Goal: Check status: Check status

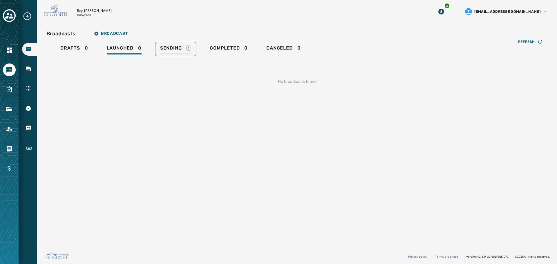
click at [165, 49] on span "Sending" at bounding box center [171, 48] width 22 height 6
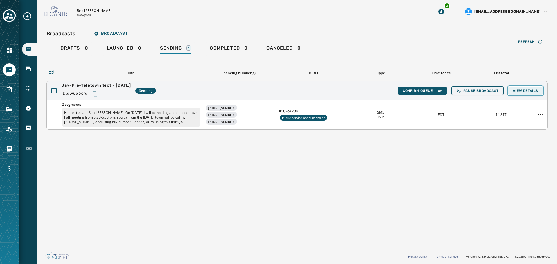
click at [530, 90] on span "View Details" at bounding box center [525, 91] width 25 height 5
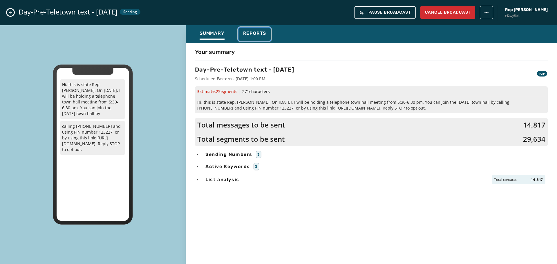
click at [255, 32] on span "Reports" at bounding box center [254, 33] width 23 height 6
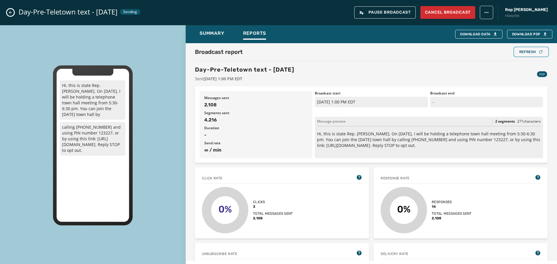
click at [524, 47] on div "Broadcast report Refresh Day-Pre-Teletown text - [DATE] Sent [DATE] 1:00 PM EDT…" at bounding box center [372, 152] width 372 height 218
click at [530, 50] on div "Refresh" at bounding box center [532, 52] width 24 height 5
click at [520, 50] on div "Refresh" at bounding box center [532, 52] width 24 height 5
click at [523, 51] on div "Refresh" at bounding box center [532, 52] width 24 height 5
click at [522, 50] on div "Refresh" at bounding box center [532, 52] width 24 height 5
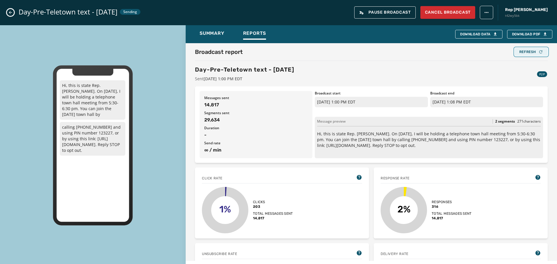
click at [523, 55] on button "Refresh" at bounding box center [531, 52] width 33 height 8
click at [527, 51] on div "Refresh" at bounding box center [532, 52] width 24 height 5
click at [13, 11] on button "Close admin drawer" at bounding box center [10, 12] width 7 height 7
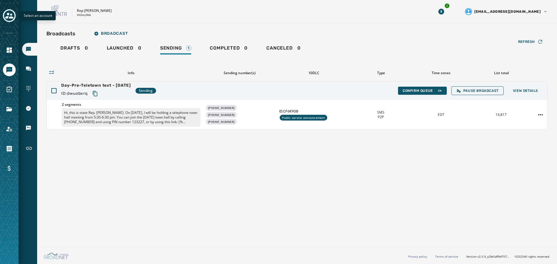
click at [15, 17] on button "Toggle account select drawer" at bounding box center [9, 15] width 13 height 13
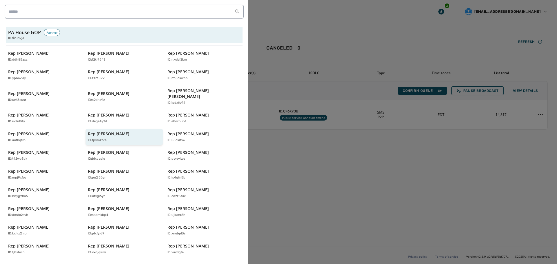
scroll to position [124, 0]
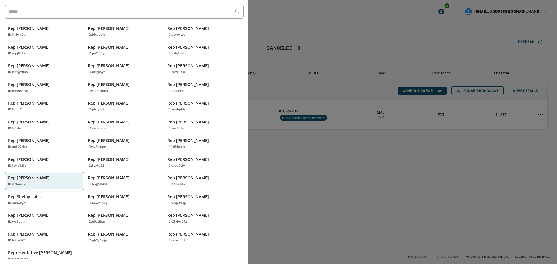
click at [45, 182] on div "ID: d2h4oukj" at bounding box center [41, 184] width 67 height 5
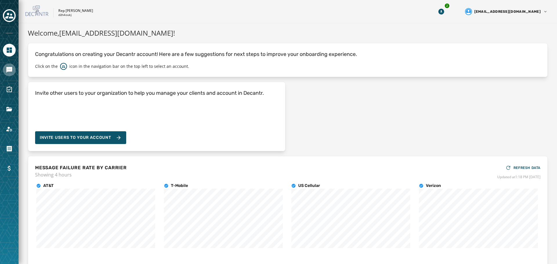
click at [9, 71] on icon "Navigate to Messaging" at bounding box center [9, 70] width 6 height 6
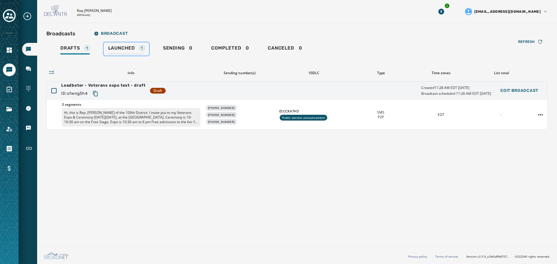
click at [125, 50] on span "Launched" at bounding box center [121, 48] width 27 height 6
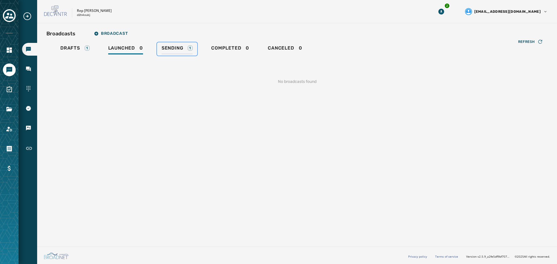
click at [168, 47] on span "Sending" at bounding box center [173, 48] width 22 height 6
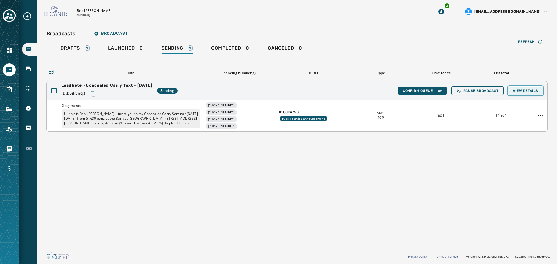
click at [530, 89] on span "View Details" at bounding box center [525, 91] width 25 height 5
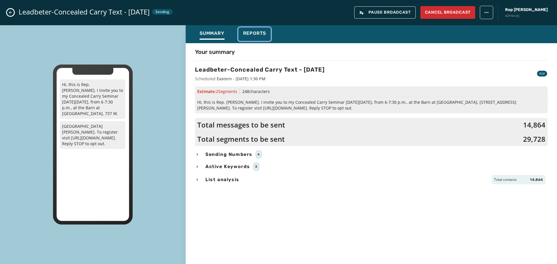
click at [260, 30] on button "Reports" at bounding box center [255, 34] width 33 height 13
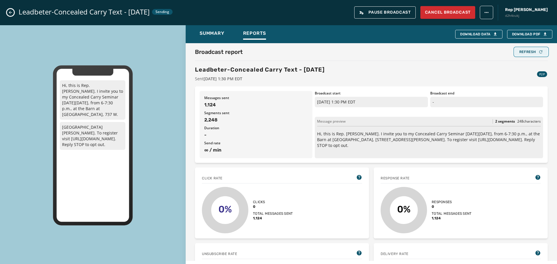
click at [529, 53] on div "Refresh" at bounding box center [532, 52] width 24 height 5
click at [526, 52] on div "Refresh" at bounding box center [532, 52] width 24 height 5
click at [532, 51] on div "Refresh" at bounding box center [532, 52] width 24 height 5
click at [528, 52] on div "Refresh" at bounding box center [532, 52] width 24 height 5
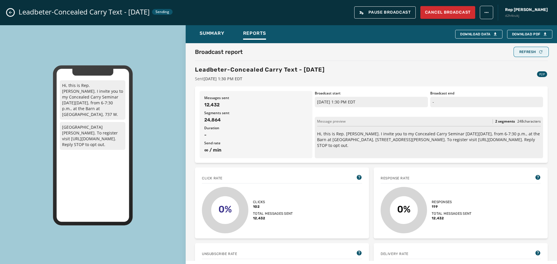
click at [520, 53] on div "Refresh" at bounding box center [532, 52] width 24 height 5
click at [530, 53] on div "Refresh" at bounding box center [532, 52] width 24 height 5
click at [525, 52] on div "Refresh" at bounding box center [532, 52] width 24 height 5
click at [523, 50] on div "Refresh" at bounding box center [532, 52] width 24 height 5
click at [523, 53] on div "Refresh" at bounding box center [532, 52] width 24 height 5
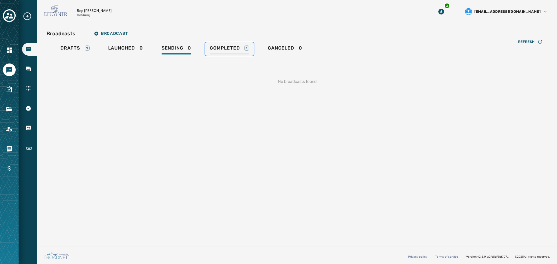
click at [237, 50] on span "Completed" at bounding box center [225, 48] width 30 height 6
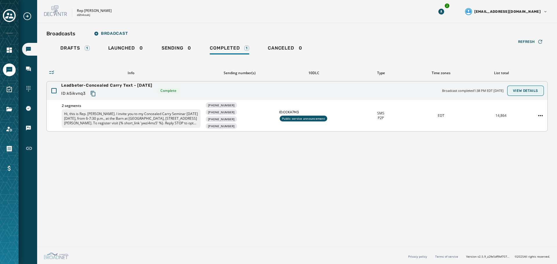
click at [534, 91] on span "View Details" at bounding box center [525, 91] width 25 height 5
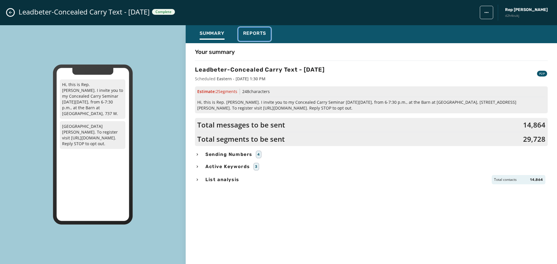
click at [247, 33] on span "Reports" at bounding box center [254, 33] width 23 height 6
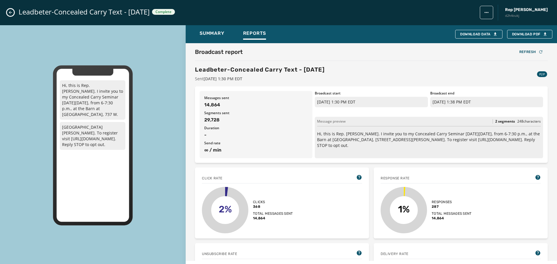
click at [8, 11] on icon "Close admin drawer" at bounding box center [10, 12] width 5 height 5
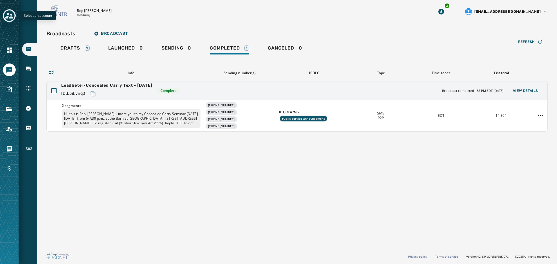
click at [10, 19] on icon "Toggle account select drawer" at bounding box center [9, 16] width 8 height 8
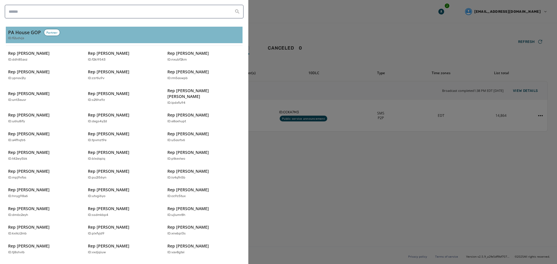
click at [26, 29] on h3 "PA House GOP" at bounding box center [24, 32] width 33 height 7
